Goal: Information Seeking & Learning: Learn about a topic

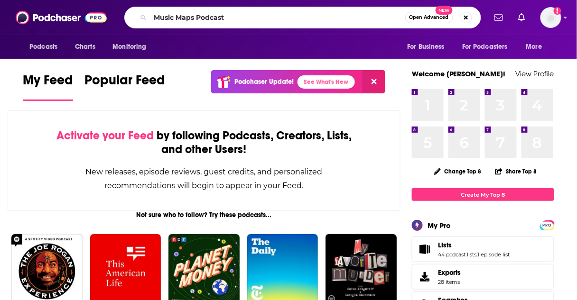
type input "Music Maps Podcast"
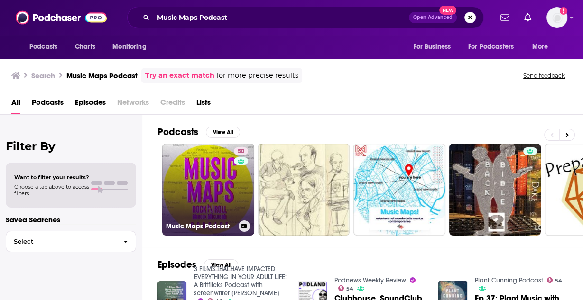
click at [215, 206] on link "50 Music Maps Podcast" at bounding box center [208, 190] width 92 height 92
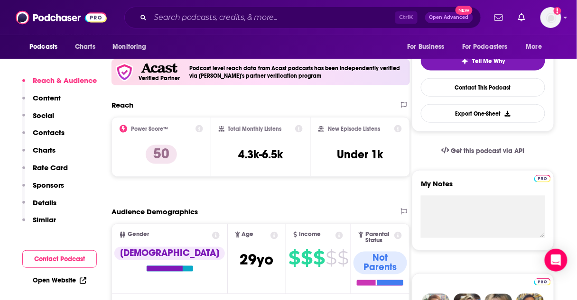
scroll to position [228, 0]
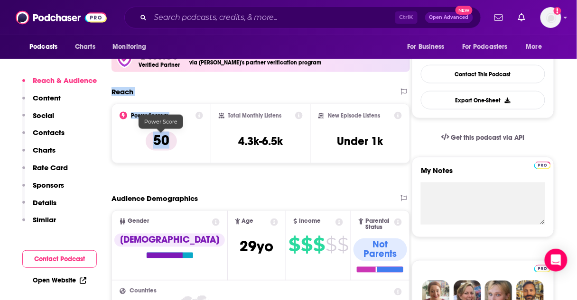
drag, startPoint x: 109, startPoint y: 82, endPoint x: 177, endPoint y: 137, distance: 87.7
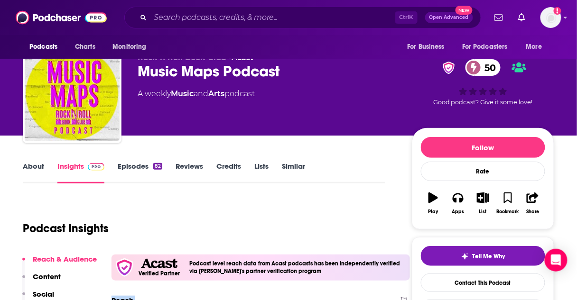
scroll to position [0, 0]
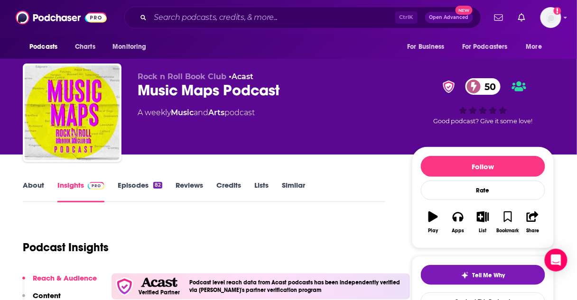
click at [36, 185] on link "About" at bounding box center [33, 192] width 21 height 22
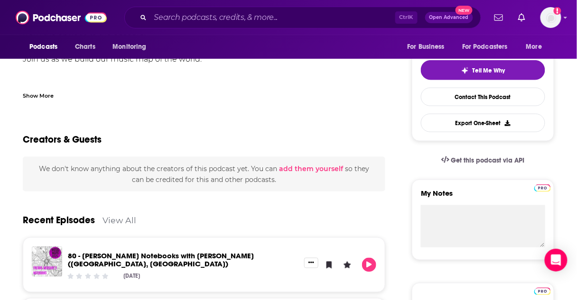
scroll to position [76, 0]
